Goal: Transaction & Acquisition: Subscribe to service/newsletter

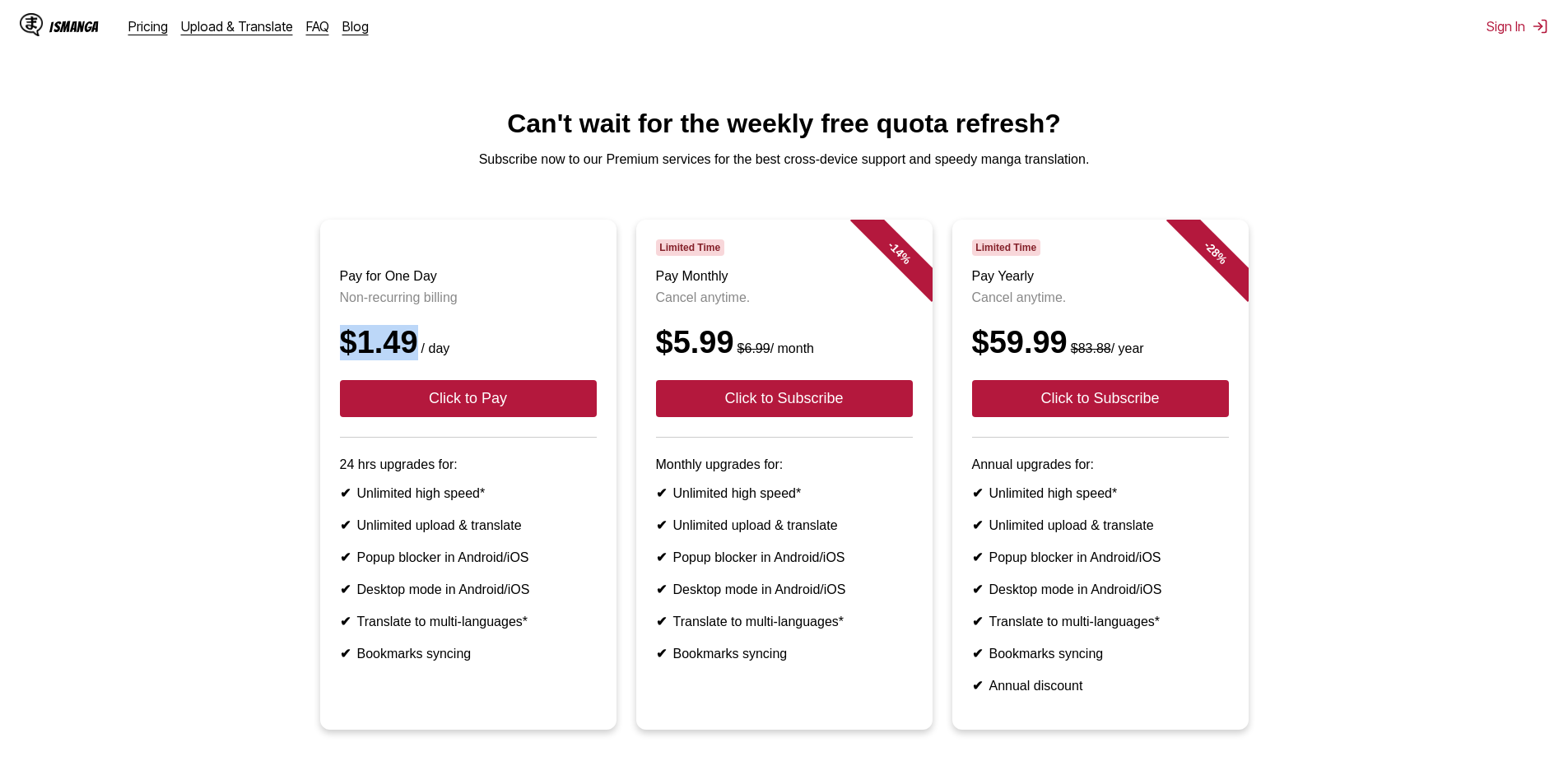
drag, startPoint x: 342, startPoint y: 360, endPoint x: 415, endPoint y: 366, distance: 73.2
click at [415, 361] on div "$1.49 / day" at bounding box center [468, 342] width 256 height 35
click at [259, 400] on ul "Pay for One Day Non-recurring billing $1.49 / day Click to Pay 24 hrs upgrades …" at bounding box center [784, 485] width 1542 height 530
click at [383, 413] on button "Click to Pay" at bounding box center [468, 399] width 256 height 37
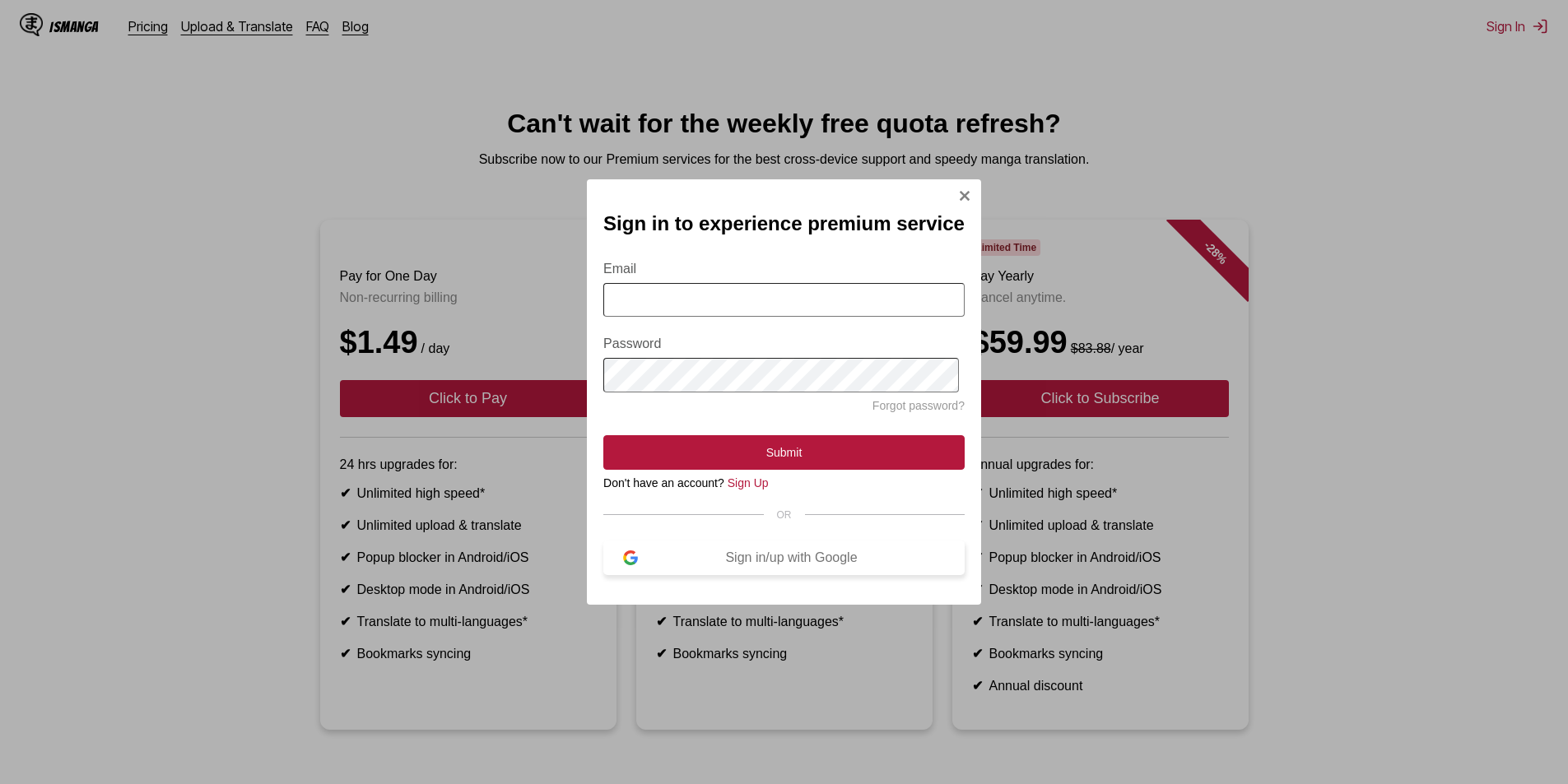
click at [794, 559] on div "Sign in/up with Google" at bounding box center [791, 558] width 307 height 15
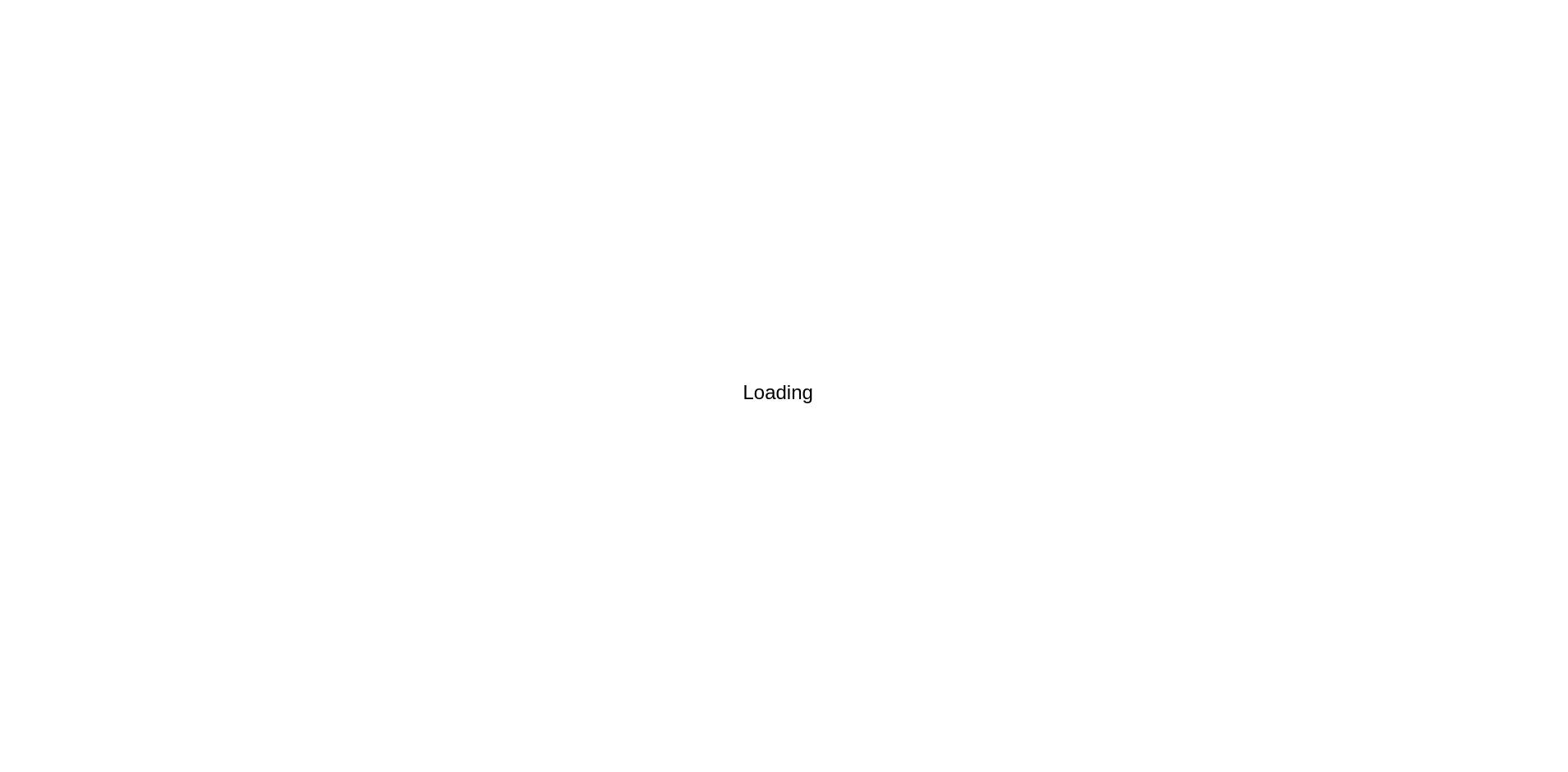
click at [1006, 320] on div "Loading" at bounding box center [791, 393] width 1568 height 772
drag, startPoint x: 890, startPoint y: 382, endPoint x: 889, endPoint y: 373, distance: 9.1
click at [890, 377] on div "Loading" at bounding box center [791, 379] width 1568 height 772
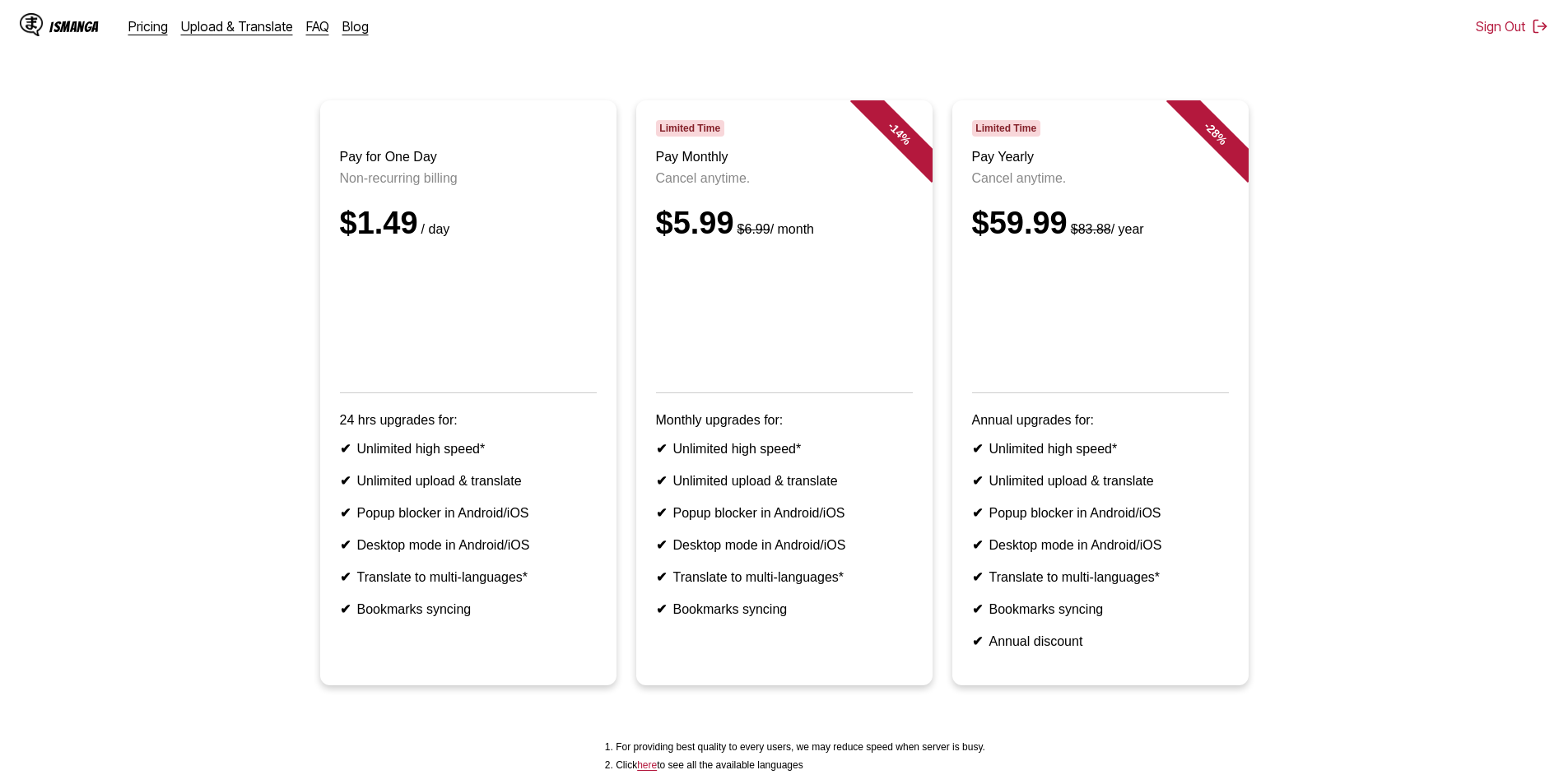
scroll to position [82, 0]
